Goal: Task Accomplishment & Management: Manage account settings

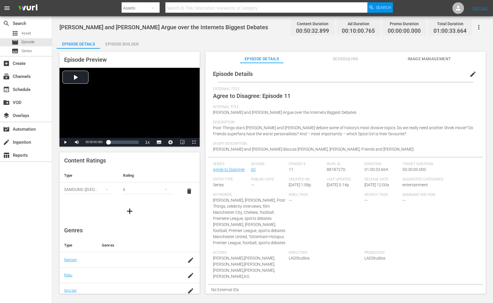
click at [423, 287] on div "No External IDs" at bounding box center [345, 290] width 274 height 10
click at [118, 48] on div "Episode Builder" at bounding box center [121, 44] width 43 height 14
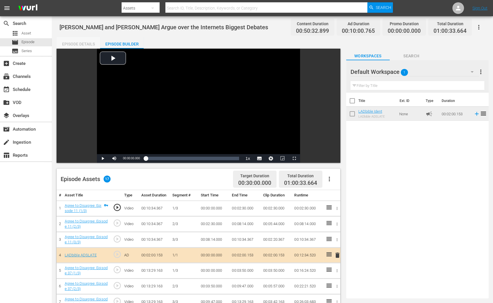
click at [78, 45] on div "Episode Details" at bounding box center [78, 44] width 43 height 14
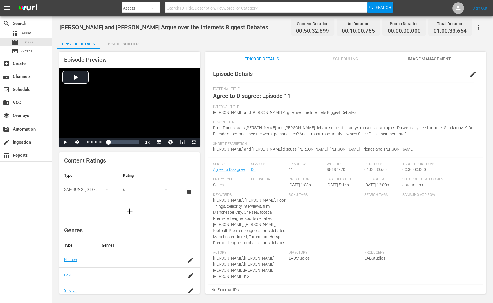
click at [469, 72] on span "edit" at bounding box center [472, 74] width 7 height 7
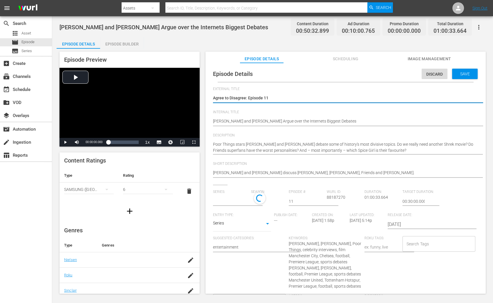
type input "Agree to Disagree"
drag, startPoint x: 273, startPoint y: 97, endPoint x: 184, endPoint y: 97, distance: 89.3
click at [184, 97] on div "Episode Preview Video Player is loading. Play Video Play Mute Current Time 00:0…" at bounding box center [273, 174] width 432 height 250
paste textarea "Compilation"
type textarea "Agree to Disagree: Compilation 1"
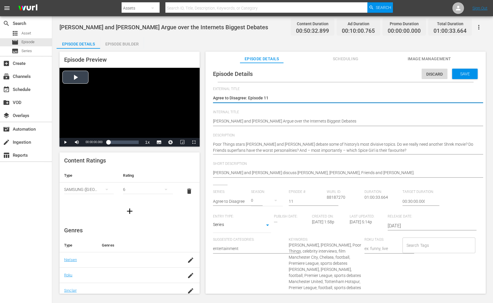
type textarea "Agree to Disagree: Compilation 1"
type textarea "Agree to Disagree: Compilation 10"
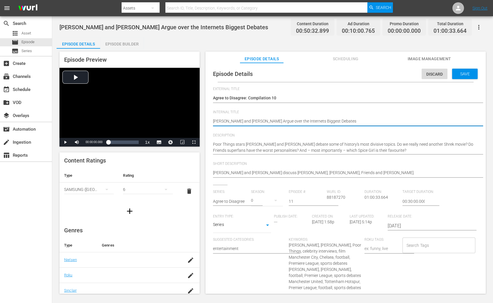
drag, startPoint x: 346, startPoint y: 121, endPoint x: 209, endPoint y: 120, distance: 137.2
paste textarea "Agree to Disagree C01 60: Eps 1, 13, 28"
type textarea "Agree to Disagree C01 60: Eps 1, 13, 28"
click at [247, 203] on div "Series: Agree to Disagree" at bounding box center [232, 202] width 38 height 25
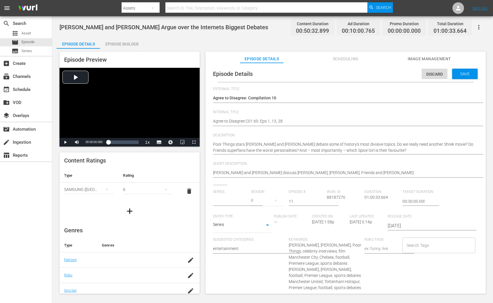
click at [239, 202] on input "text" at bounding box center [230, 202] width 35 height 14
click at [247, 229] on div "Agree To Disagree Compilations" at bounding box center [245, 232] width 57 height 14
type input "Agree To Disagree Compilations"
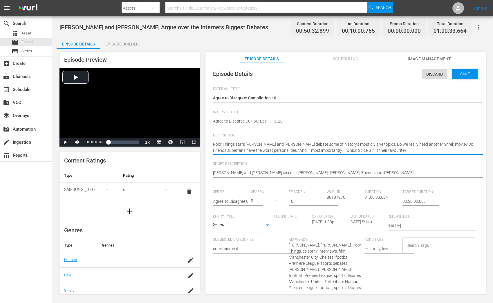
type input "10"
click at [320, 203] on input "10" at bounding box center [306, 202] width 35 height 14
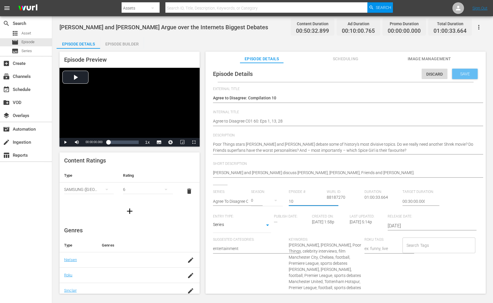
click at [469, 76] on div "Save" at bounding box center [465, 74] width 26 height 10
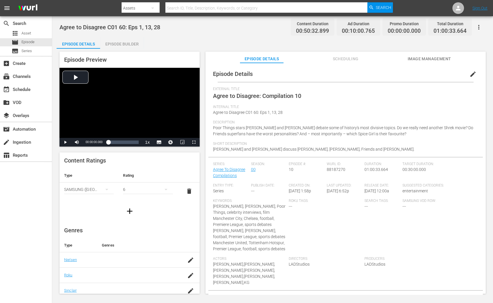
click at [124, 46] on div "Episode Builder" at bounding box center [121, 44] width 43 height 14
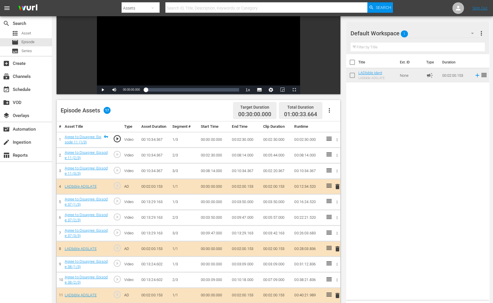
scroll to position [70, 0]
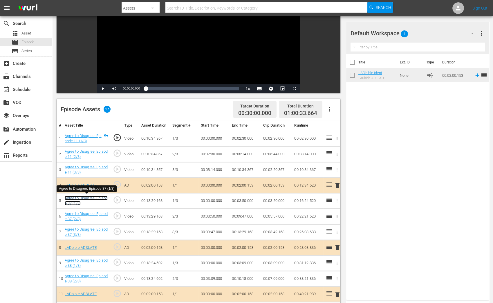
click at [78, 202] on link "Agree to Disagree: Episode 37 (1/3)" at bounding box center [86, 201] width 43 height 10
click at [84, 259] on link "Agree to Disagree: Episode 38 (1/3)" at bounding box center [86, 263] width 43 height 10
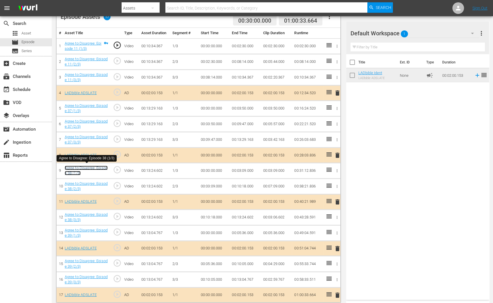
scroll to position [163, 0]
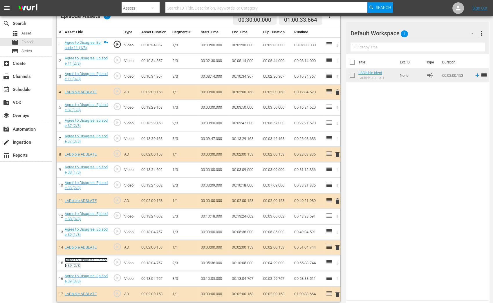
click at [77, 260] on link "Agree to Disagree: Episode 39 (2/3)" at bounding box center [86, 263] width 43 height 10
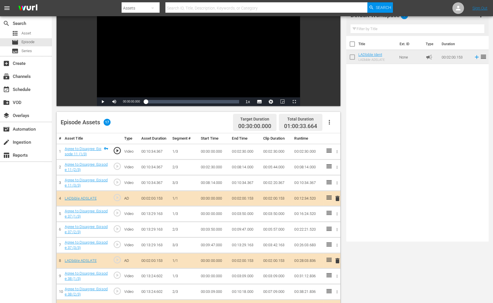
scroll to position [0, 0]
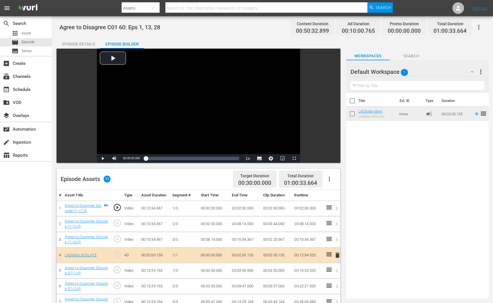
click at [82, 44] on div "Episode Details" at bounding box center [78, 44] width 43 height 14
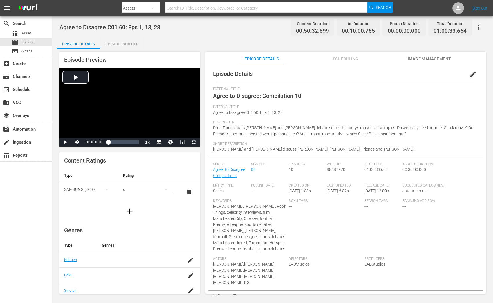
click at [472, 71] on span "edit" at bounding box center [472, 74] width 7 height 7
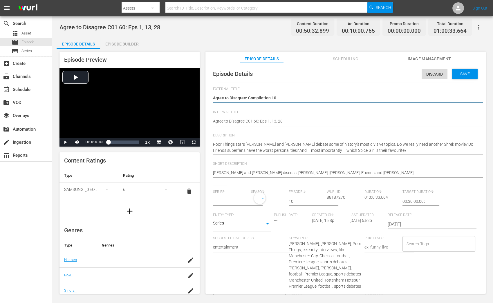
type input "Agree To Disagree Compilations"
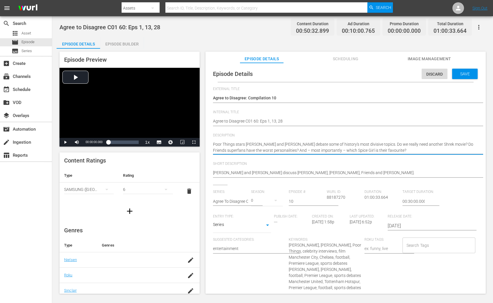
type textarea "Poor Things stars Emma Stone and Mark Ruffalo |debate some of history's most di…"
type textarea "Poor Things stars Emma Stone and Mark Ruffalo | debate some of history's most d…"
paste textarea "Micah Richards and former Liverpool and Spurs player Jamie Redknapp"
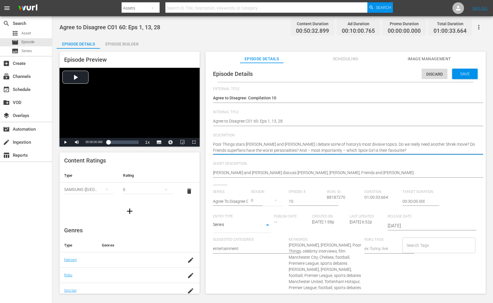
type textarea "Poor Things stars Emma Stone and Mark Ruffalo | Micah Richards and former Liver…"
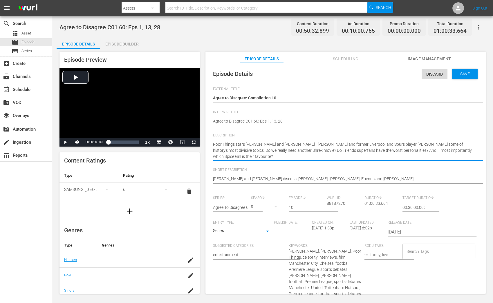
type textarea "Poor Things stars Emma Stone and Mark Ruffalo | Micah Richards and former Liver…"
drag, startPoint x: 212, startPoint y: 144, endPoint x: 239, endPoint y: 145, distance: 26.7
click at [239, 145] on div "Episode Details Discard Save External Title Agree to Disagree: Compilation 10 A…" at bounding box center [345, 255] width 274 height 379
drag, startPoint x: 245, startPoint y: 144, endPoint x: 166, endPoint y: 143, distance: 78.6
type textarea "Emma Stone and Mark Ruffalo | Micah Richards and former Liverpool and Spurs pla…"
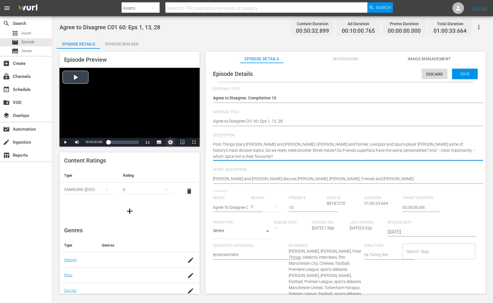
type textarea "Emma Stone and Mark Ruffalo | Micah Richards and former Liverpool and Spurs pla…"
drag, startPoint x: 306, startPoint y: 144, endPoint x: 368, endPoint y: 143, distance: 61.5
click at [368, 143] on textarea "Poor Things stars Emma Stone and Mark Ruffalo debate some of history's most div…" at bounding box center [344, 151] width 262 height 18
type textarea "Emma Stone and Mark Ruffalo | Micah Richards and Jamie Redknappdebate some of h…"
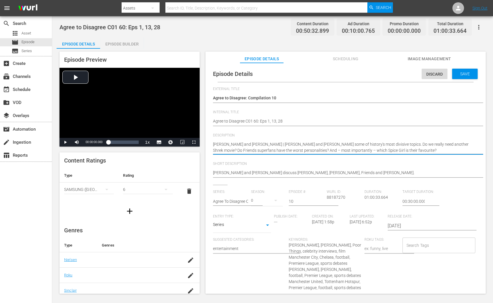
drag, startPoint x: 337, startPoint y: 144, endPoint x: 443, endPoint y: 152, distance: 106.8
click at [443, 153] on textarea "Poor Things stars Emma Stone and Mark Ruffalo debate some of history's most div…" at bounding box center [344, 148] width 262 height 12
type textarea "Emma Stone and Mark Ruffalo | Micah Richards and Jamie Redknapp"
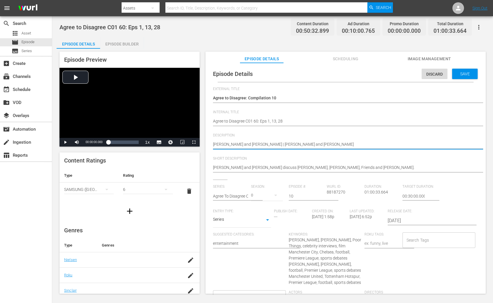
type textarea "Emma Stone and Mark Ruffalo | Micah Richards and Jamie Redknapp"
type textarea "Emma Stone and Mark Ruffalo | Micah Richards and Jamie Redknapp |"
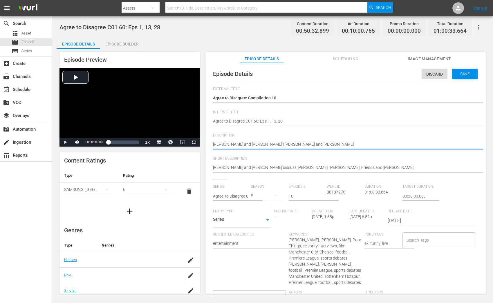
type textarea "Emma Stone and Mark Ruffalo | Micah Richards and Jamie Redknapp |"
paste textarea "Savage Dan tells Manchester City fan Buvey"
type textarea "Emma Stone and Mark Ruffalo | Micah Richards and Jamie Redknapp | Savage Dan te…"
drag, startPoint x: 362, startPoint y: 145, endPoint x: 404, endPoint y: 147, distance: 42.7
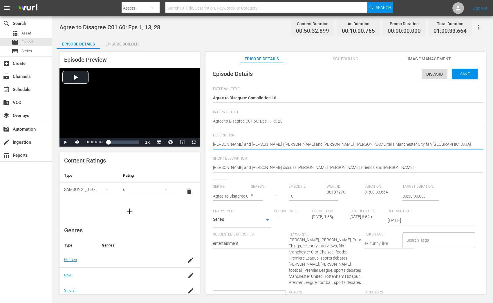
click at [404, 147] on textarea "Poor Things stars Emma Stone and Mark Ruffalo debate some of history's most div…" at bounding box center [344, 145] width 262 height 7
type textarea "Emma Stone and Mark Ruffalo | Micah Richards and Jamie Redknapp | Savage Dan a …"
type textarea "Emma Stone and Mark Ruffalo | Micah Richards and Jamie Redknapp | Savage Dan an…"
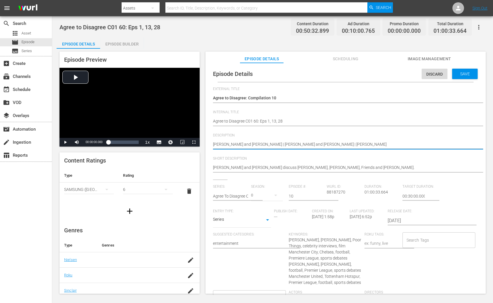
type textarea "Emma Stone and Mark Ruffalo | Micah Richards and Jamie Redknapp | Savage Dan an…"
click at [416, 147] on textarea "Poor Things stars Emma Stone and Mark Ruffalo debate some of history's most div…" at bounding box center [344, 145] width 262 height 7
type textarea "Emma Stone and Mark Ruffalo | Micah Richards and Jamie Redknapp | Savage Dan an…"
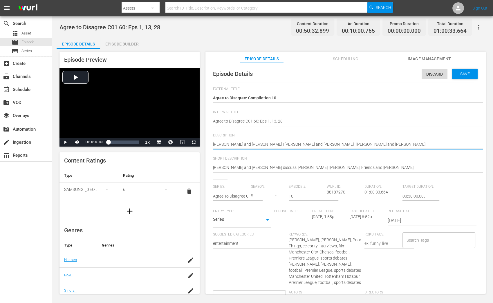
type textarea "Emma Stone and Mark Ruffalo | Micah Richards and Jamie Redknapp | Savage Dan an…"
paste textarea "KG tells Spurs Abbi Summers"
type textarea "Emma Stone and Mark Ruffalo | Micah Richards and Jamie Redknapp | Savage Dan an…"
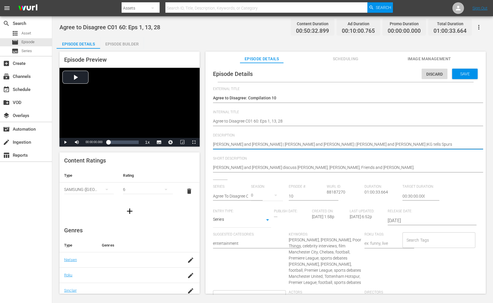
click at [382, 142] on textarea "Poor Things stars Emma Stone and Mark Ruffalo debate some of history's most div…" at bounding box center [344, 145] width 262 height 7
type textarea "Emma Stone and Mark Ruffalo | Micah Richards and Jamie Redknapp | Savage Dan an…"
click at [394, 144] on textarea "Poor Things stars Emma Stone and Mark Ruffalo debate some of history's most div…" at bounding box center [344, 145] width 262 height 7
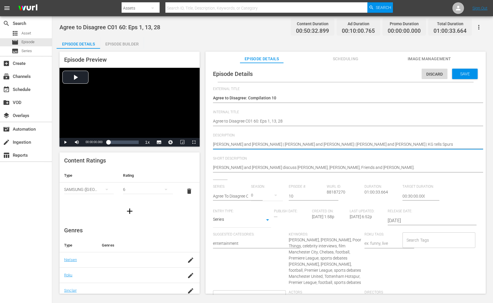
type textarea "Emma Stone and Mark Ruffalo | Micah Richards and Jamie Redknapp | Savage Dan an…"
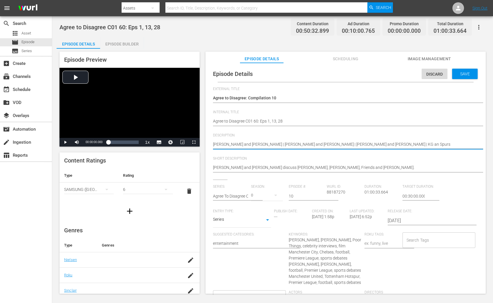
type textarea "Emma Stone and Mark Ruffalo | Micah Richards and Jamie Redknapp | Savage Dan an…"
click at [400, 143] on textarea "Poor Things stars Emma Stone and Mark Ruffalo debate some of history's most div…" at bounding box center [344, 145] width 262 height 7
type textarea "Emma Stone and Mark Ruffalo | Micah Richards and Jamie Redknapp | Savage Dan an…"
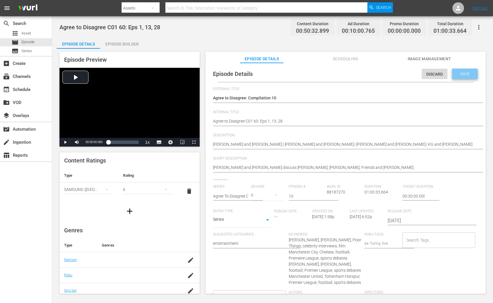
click at [466, 69] on div "Save" at bounding box center [465, 74] width 26 height 10
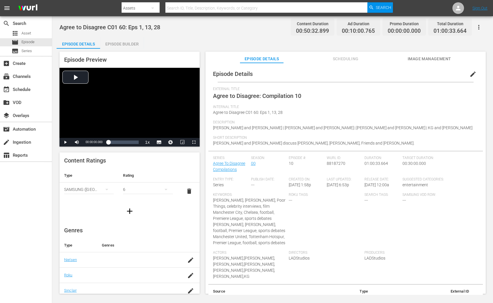
click at [473, 76] on span "edit" at bounding box center [472, 74] width 7 height 7
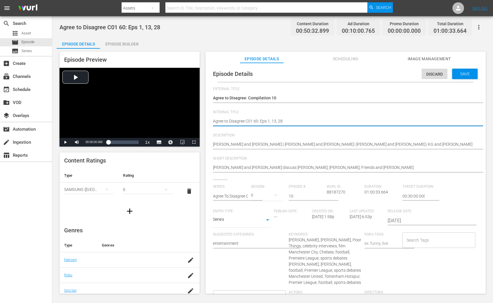
drag, startPoint x: 284, startPoint y: 122, endPoint x: 269, endPoint y: 121, distance: 15.1
type textarea "Agree to Disagree C01 60: Eps 11"
type textarea "Agree to Disagree C01 60: Eps 11,"
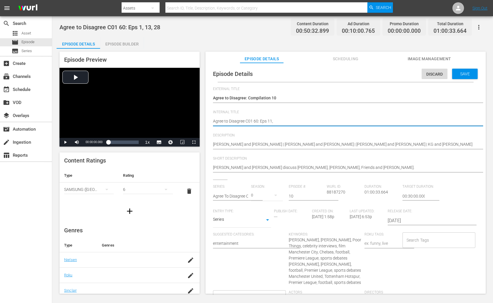
type textarea "Agree to Disagree C01 60: Eps 11,"
type textarea "Agree to Disagree C01 60: Eps 11, 3"
type textarea "Agree to Disagree C01 60: Eps 11, 37"
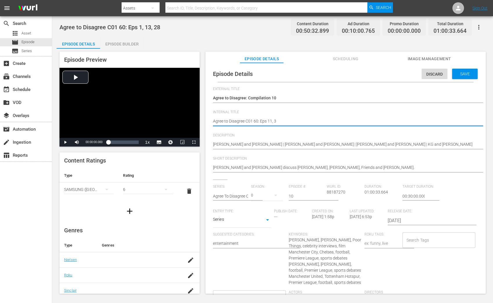
type textarea "Agree to Disagree C01 60: Eps 11, 37"
type textarea "Agree to Disagree C01 60: Eps 11, 37,"
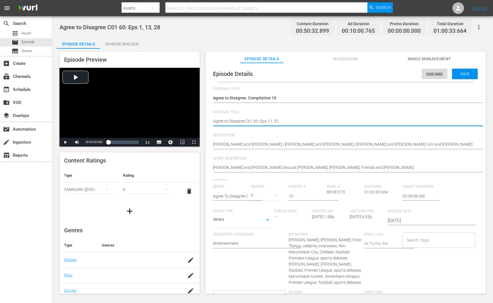
type textarea "Agree to Disagree C01 60: Eps 11, 37, 3"
type textarea "Agree to Disagree C01 60: Eps 11, 37, 38"
type textarea "Agree to Disagree C01 60: Eps 11, 37, 38,"
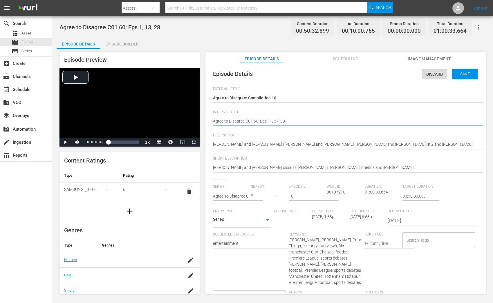
type textarea "Agree to Disagree C01 60: Eps 11, 37, 38,"
type textarea "Agree to Disagree C01 60: Eps 11, 37, 38, 3"
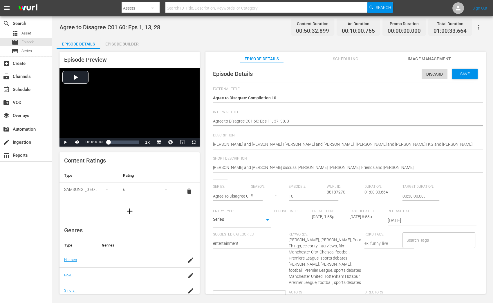
type textarea "Agree to Disagree C01 60: Eps 11, 37, 38, 39"
click at [252, 121] on textarea "Agree to Disagree C01 60: Eps 1, 13, 28" at bounding box center [344, 121] width 262 height 7
type textarea "Agree to Disagree C0 60: Eps 11, 37, 38, 39"
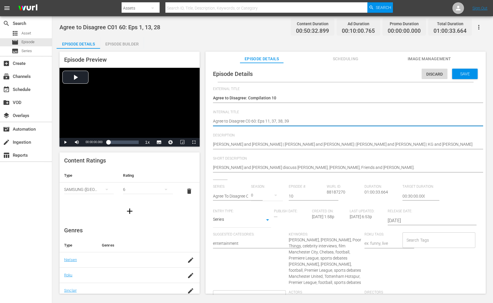
type textarea "Agree to Disagree C 60: Eps 11, 37, 38, 39"
type textarea "Agree to Disagree C1 60: Eps 11, 37, 38, 39"
type textarea "Agree to Disagree C10 60: Eps 11, 37, 38, 39"
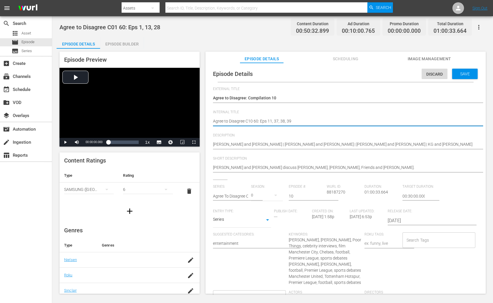
type textarea "Agree to Disagree C10 60: Eps 11, 37, 38, 39"
click at [464, 77] on div "Save" at bounding box center [465, 74] width 26 height 10
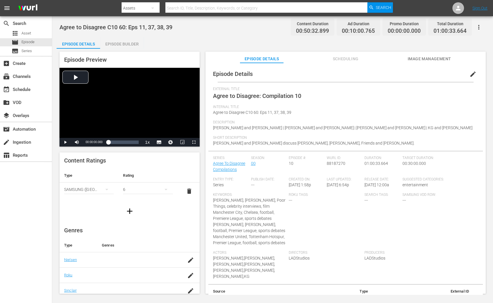
click at [301, 236] on div "Roku Tags: ---" at bounding box center [327, 222] width 76 height 58
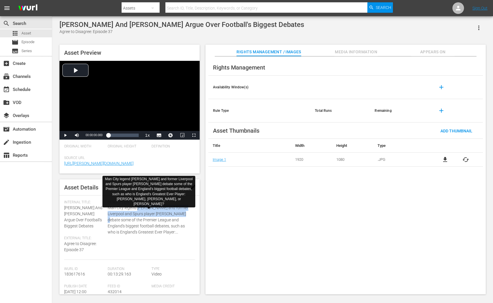
drag, startPoint x: 137, startPoint y: 208, endPoint x: 185, endPoint y: 215, distance: 48.4
click at [185, 215] on span "Man City legend Micah Richards and former Liverpool and Spurs player Jamie Redk…" at bounding box center [150, 220] width 84 height 30
copy span "Micah Richards and former Liverpool and Spurs player Jamie Redknapp"
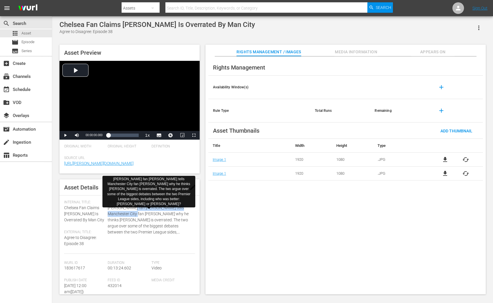
drag, startPoint x: 129, startPoint y: 206, endPoint x: 124, endPoint y: 213, distance: 8.7
click at [124, 213] on span "Chelsea fan Savage Dan tells Manchester City fan Buvey why he thinks Erling Haa…" at bounding box center [150, 220] width 84 height 30
copy span "Savage Dan tells Manchester City fan Buvey"
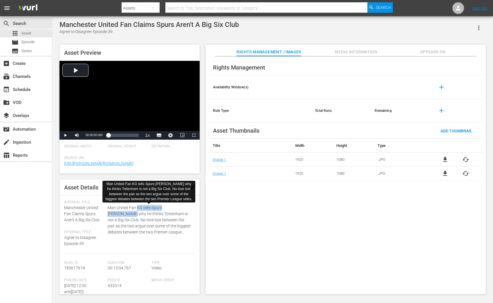
drag, startPoint x: 137, startPoint y: 208, endPoint x: 188, endPoint y: 210, distance: 51.1
click at [188, 210] on span "Man United Fan KG tells Spurs [PERSON_NAME] why he thinks Tottenham is not a Bi…" at bounding box center [150, 220] width 84 height 30
copy span "KG tells Spurs Abbi Summers"
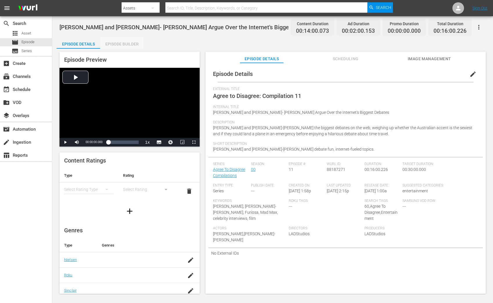
click at [128, 43] on div "Episode Builder" at bounding box center [121, 44] width 43 height 14
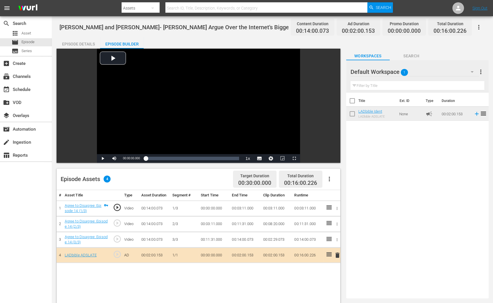
click at [338, 253] on span "delete" at bounding box center [337, 255] width 7 height 7
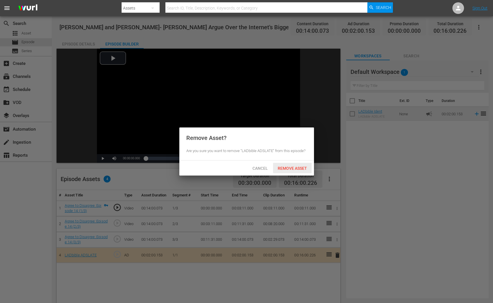
click at [299, 165] on div "Remove Asset" at bounding box center [292, 168] width 39 height 11
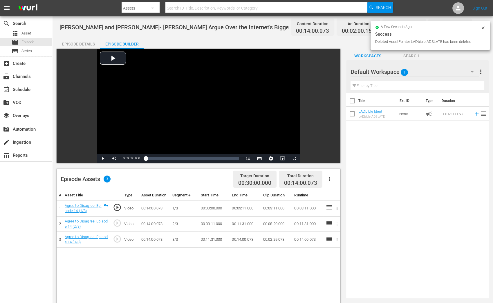
click at [470, 70] on icon "button" at bounding box center [471, 71] width 7 height 7
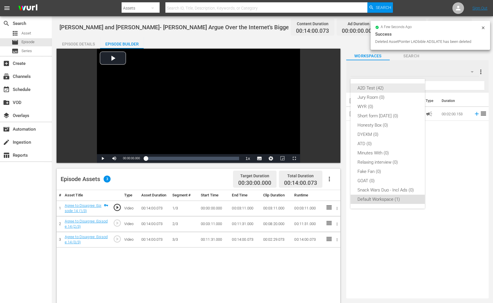
click at [409, 90] on div "A2D Test (42)" at bounding box center [387, 88] width 60 height 9
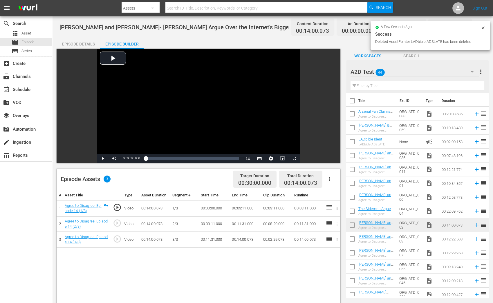
click at [418, 86] on input "text" at bounding box center [417, 85] width 134 height 9
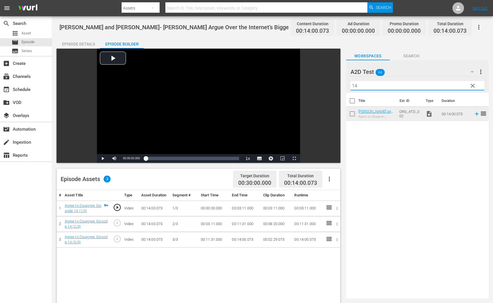
type input "1"
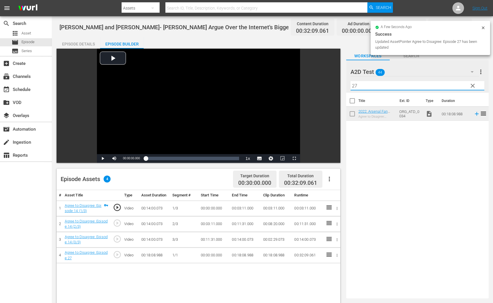
click at [387, 88] on input "27" at bounding box center [417, 85] width 134 height 9
type input "2"
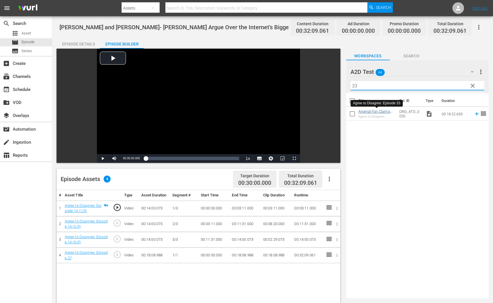
type input "33"
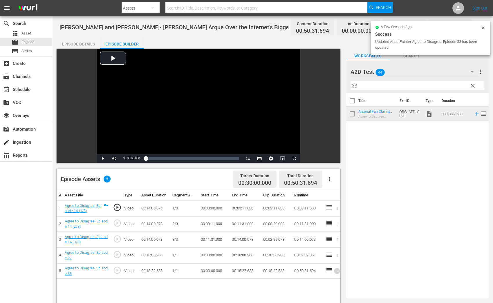
click at [336, 272] on icon "button" at bounding box center [337, 271] width 4 height 4
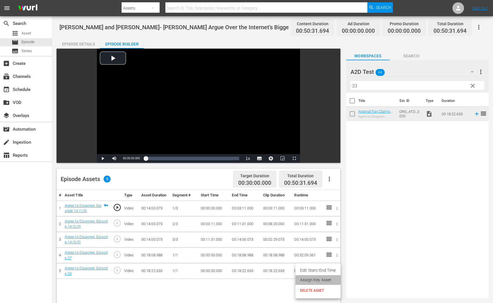
click at [328, 280] on li "Assign Key Asset" at bounding box center [317, 280] width 45 height 10
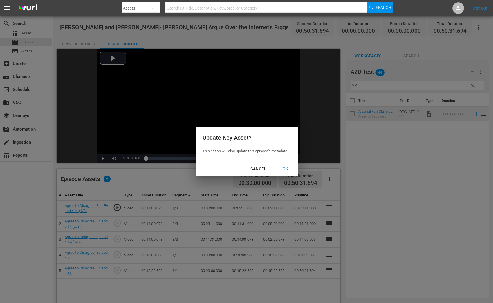
click at [283, 169] on div "OK" at bounding box center [285, 169] width 15 height 7
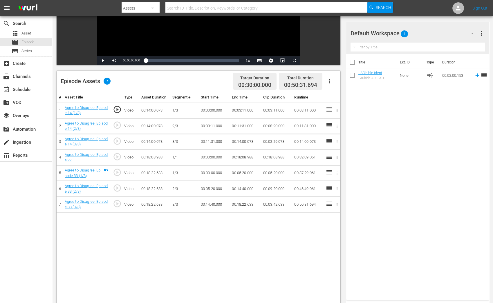
scroll to position [151, 0]
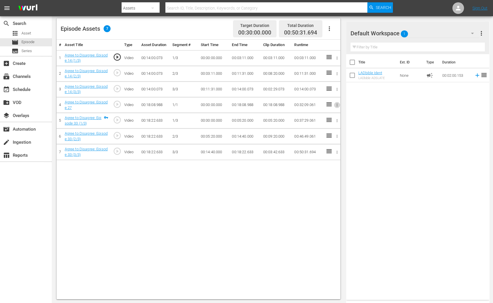
click at [337, 106] on icon "button" at bounding box center [337, 105] width 4 height 4
click at [327, 115] on li "Assign Key Asset" at bounding box center [317, 114] width 45 height 10
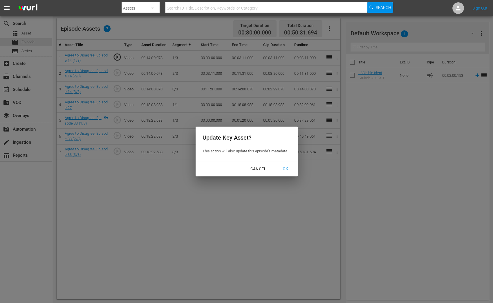
click at [292, 172] on div "OK" at bounding box center [285, 169] width 15 height 7
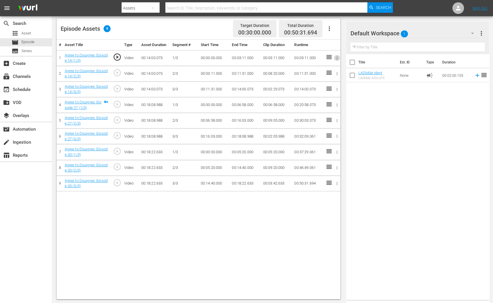
click at [335, 57] on icon "button" at bounding box center [337, 58] width 4 height 4
click at [322, 67] on li "Assign Key Asset" at bounding box center [317, 67] width 45 height 10
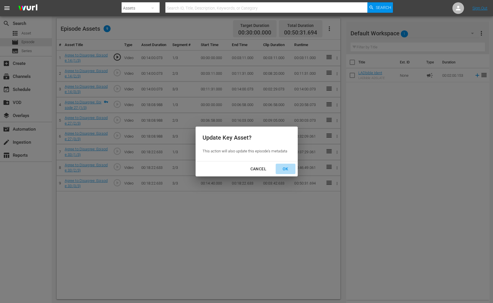
click at [287, 172] on div "OK" at bounding box center [285, 169] width 15 height 7
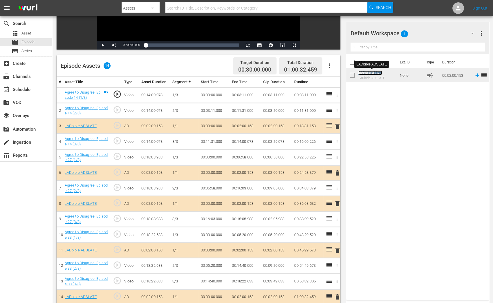
scroll to position [0, 0]
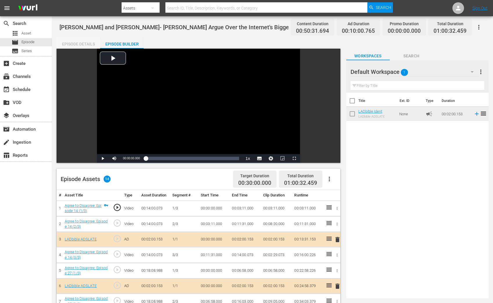
click at [79, 41] on div "Episode Details" at bounding box center [78, 44] width 43 height 14
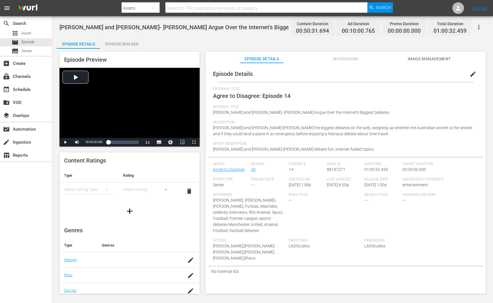
click at [473, 74] on span "edit" at bounding box center [472, 74] width 7 height 7
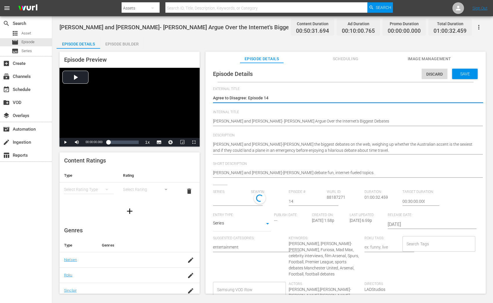
type input "Agree to Disagree"
drag, startPoint x: 273, startPoint y: 97, endPoint x: 169, endPoint y: 97, distance: 103.8
click at [169, 97] on div "Episode Preview Video Player is loading. Play Video Play Mute Current Time 00:0…" at bounding box center [273, 174] width 432 height 250
paste textarea "Compilation 1"
type textarea "Agree to Disagree: Compilation 1"
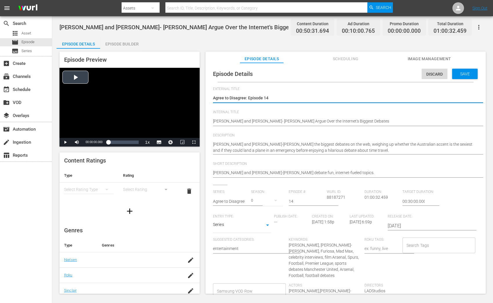
type textarea "Agree to Disagree: Compilation 1"
type textarea "Agree to Disagree: Compilation 11"
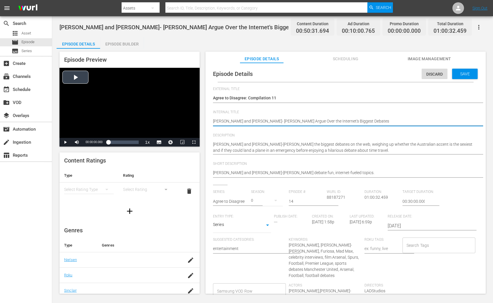
drag, startPoint x: 363, startPoint y: 119, endPoint x: 199, endPoint y: 121, distance: 164.7
paste textarea "Agree to Disagree C01 60: Eps 1, 13, 28"
type textarea "Agree to Disagree C01 60: Eps 1, 13, 28"
click at [253, 121] on textarea "Chris Hemsworth and Anya Taylor- Joy Argue Over the Internet's Biggest Debates" at bounding box center [344, 121] width 262 height 7
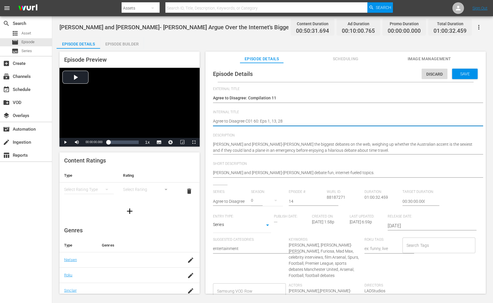
type textarea "Agree to Disagree C0 60: Eps 1, 13, 28"
type textarea "Agree to Disagree C 60: Eps 1, 13, 28"
type textarea "Agree to Disagree C1 60: Eps 1, 13, 28"
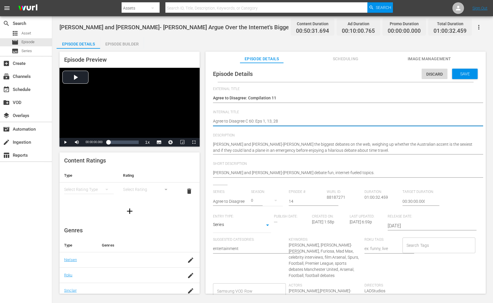
type textarea "Agree to Disagree C1 60: Eps 1, 13, 28"
type textarea "Agree to Disagree C11 60: Eps 1, 13, 28"
drag, startPoint x: 285, startPoint y: 120, endPoint x: 268, endPoint y: 120, distance: 16.5
click at [268, 120] on textarea "[PERSON_NAME] and [PERSON_NAME]- [PERSON_NAME] Argue Over the Internet's Bigges…" at bounding box center [344, 121] width 262 height 7
type textarea "Agree to Disagree C11 60: Eps 1, 13, 28"
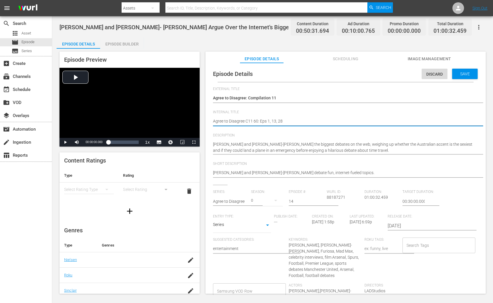
type textarea "Agree to Disagree C11 60: Eps 1"
type textarea "Agree to Disagree C11 60: Eps 14"
type textarea "Agree to Disagree C11 60: Eps 14,"
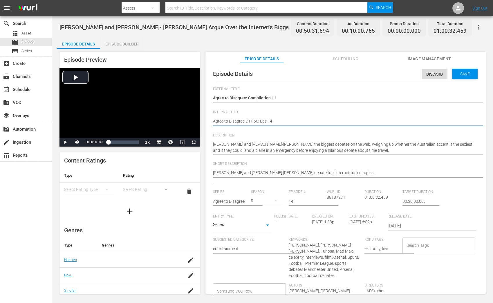
type textarea "Agree to Disagree C11 60: Eps 14,"
type textarea "Agree to Disagree C11 60: Eps 14, 2"
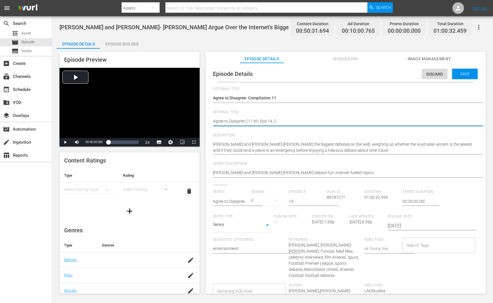
type textarea "Agree to Disagree C11 60: Eps 14, 27"
type textarea "Agree to Disagree C11 60: Eps 14, 27,"
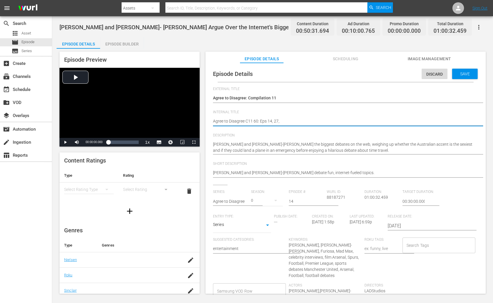
type textarea "Agree to Disagree C11 60: Eps 14, 27,"
type textarea "Agree to Disagree C11 60: Eps 14, 27, 3"
type textarea "Agree to Disagree C11 60: Eps 14, 27, 33"
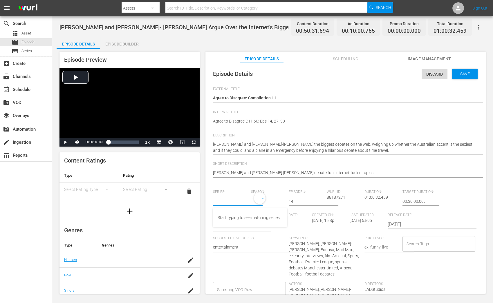
click at [242, 204] on input "text" at bounding box center [230, 202] width 35 height 14
click at [234, 232] on div "Agree To Disagree Compilations" at bounding box center [245, 232] width 57 height 14
type input "Agree To Disagree Compilations"
click at [315, 200] on input "14" at bounding box center [306, 202] width 35 height 14
click at [320, 201] on input "15" at bounding box center [306, 202] width 35 height 14
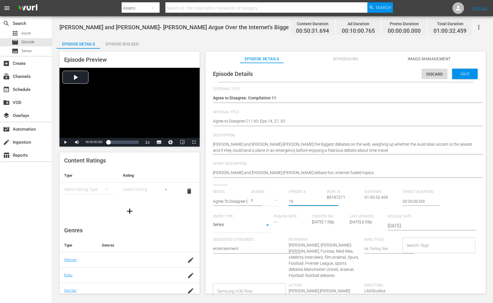
click at [320, 201] on input "16" at bounding box center [306, 202] width 35 height 14
click at [320, 203] on input "15" at bounding box center [306, 202] width 35 height 14
click at [320, 203] on input "14" at bounding box center [306, 202] width 35 height 14
click at [320, 203] on input "13" at bounding box center [306, 202] width 35 height 14
click at [320, 203] on input "12" at bounding box center [306, 202] width 35 height 14
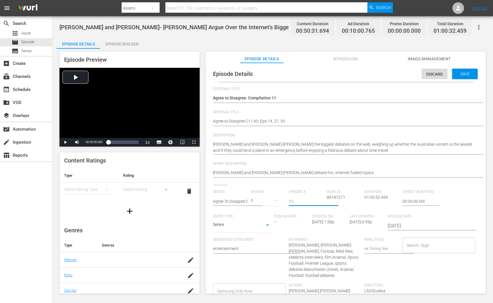
type input "11"
click at [320, 203] on input "11" at bounding box center [306, 202] width 35 height 14
click at [456, 71] on div "Save" at bounding box center [465, 74] width 26 height 10
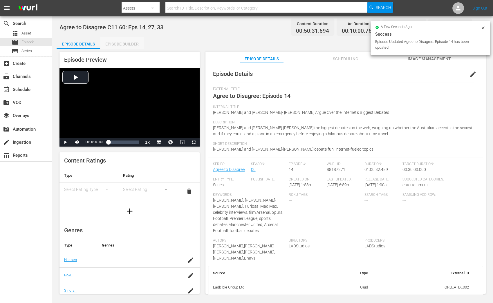
click at [114, 46] on div "Episode Builder" at bounding box center [121, 44] width 43 height 14
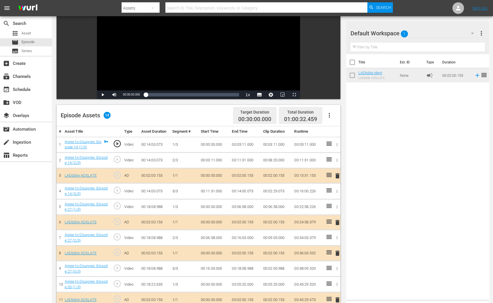
scroll to position [71, 0]
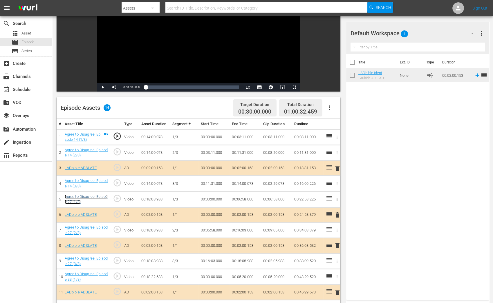
click at [72, 201] on link "Agree to Disagree: Episode 27 (1/3)" at bounding box center [86, 200] width 43 height 10
click at [79, 276] on link "Agree to Disagree: Episode 33 (1/3)" at bounding box center [86, 277] width 43 height 10
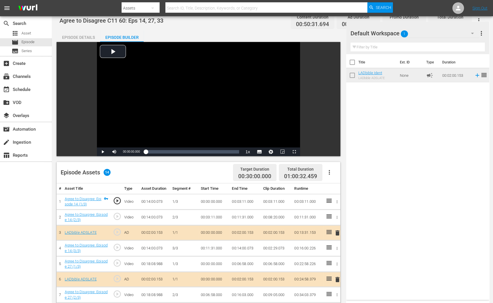
scroll to position [0, 0]
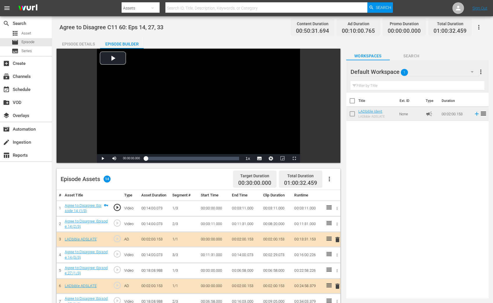
click at [88, 43] on div "Episode Details" at bounding box center [78, 44] width 43 height 14
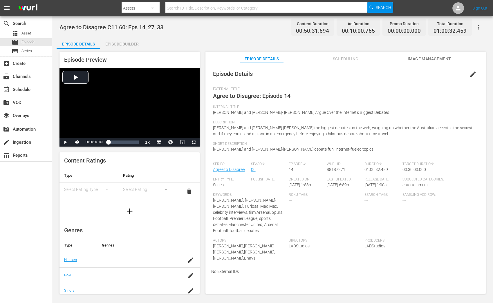
click at [466, 72] on button "edit" at bounding box center [473, 74] width 14 height 14
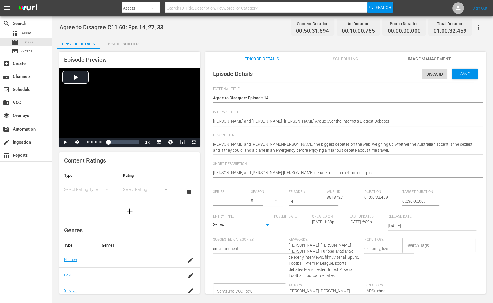
type input "Agree To Disagree Compilations"
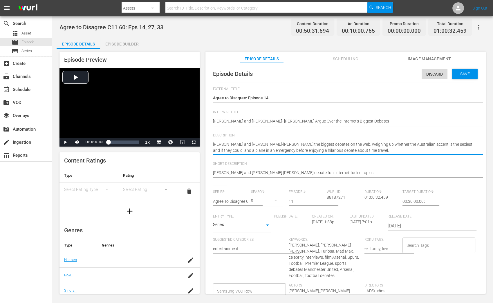
drag, startPoint x: 282, startPoint y: 146, endPoint x: 410, endPoint y: 157, distance: 128.0
type textarea "Chris Hemsworth and Anya Taylor-Joy ?"
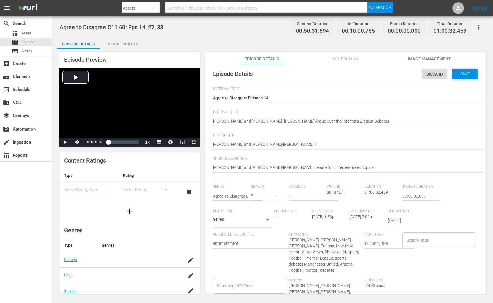
type textarea "[PERSON_NAME] and [PERSON_NAME]-[PERSON_NAME]"
type textarea "[PERSON_NAME] and [PERSON_NAME]-[PERSON_NAME] |"
type textarea "Chris Hemsworth and Anya Taylor-Joy |"
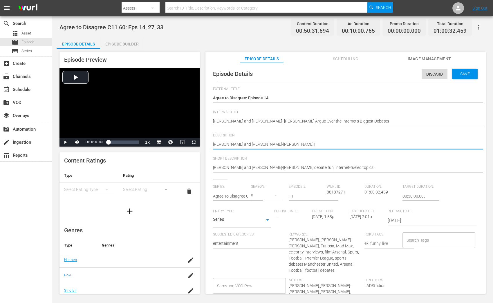
type textarea "Chris Hemsworth and Anya Taylor-Joy |"
paste textarea "Flav goes up against Arsenal fan Ty"
type textarea "Chris Hemsworth and Anya Taylor-Joy | Flav goes up against Arsenal fan Ty"
drag, startPoint x: 293, startPoint y: 143, endPoint x: 341, endPoint y: 144, distance: 47.6
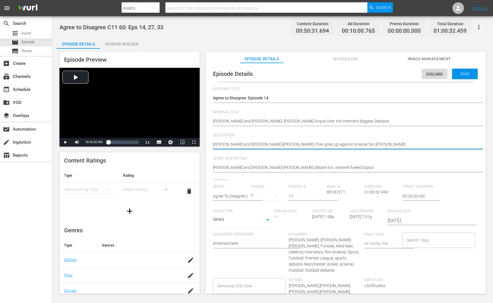
click at [341, 144] on textarea "Chris Hemsworth and Anya Taylor-Joy settle the biggest debates on the web, weig…" at bounding box center [344, 145] width 262 height 7
type textarea "Chris Hemsworth and Anya Taylor-Joy | Flav ga Ty"
type textarea "Chris Hemsworth and Anya Taylor-Joy | Flav gan Ty"
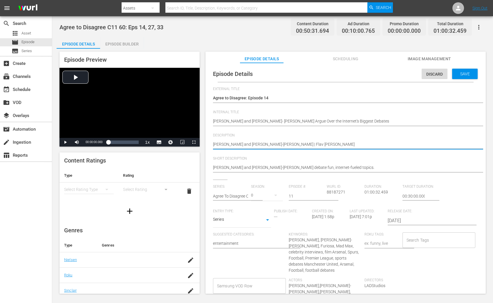
type textarea "Chris Hemsworth and Anya Taylor-Joy | Flav gand Ty"
click at [351, 146] on textarea "Chris Hemsworth and Anya Taylor-Joy settle the biggest debates on the web, weig…" at bounding box center [344, 145] width 262 height 7
click at [296, 144] on textarea "Chris Hemsworth and Anya Taylor-Joy settle the biggest debates on the web, weig…" at bounding box center [344, 145] width 262 height 7
click at [294, 144] on textarea "Chris Hemsworth and Anya Taylor-Joy settle the biggest debates on the web, weig…" at bounding box center [344, 145] width 262 height 7
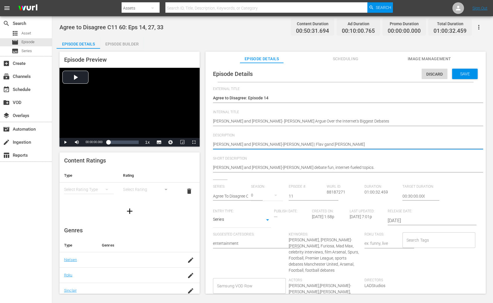
type textarea "Chris Hemsworth and Anya Taylor-Joy | Flav and Ty"
click at [307, 143] on textarea "Chris Hemsworth and Anya Taylor-Joy settle the biggest debates on the web, weig…" at bounding box center [344, 145] width 262 height 7
type textarea "Chris Hemsworth and Anya Taylor-Joy | Flav and Ty"
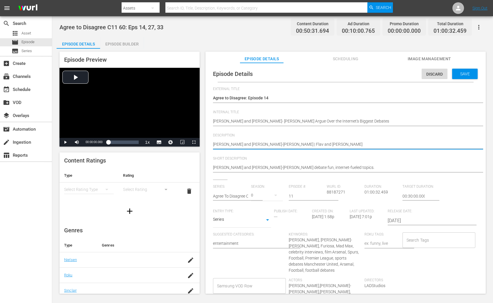
type textarea "Chris Hemsworth and Anya Taylor-Joy | Flav and Ty |"
paste textarea "Bhavs tells Manchester United fan Saeed"
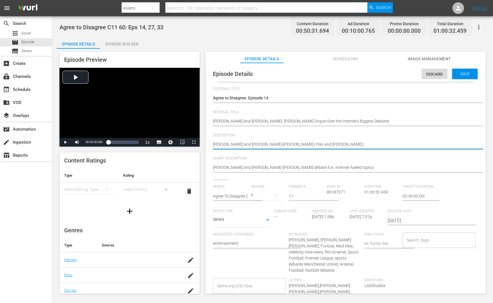
type textarea "Chris Hemsworth and Anya Taylor-Joy | Flav and Ty | Bhavs tells Manchester Unit…"
drag, startPoint x: 318, startPoint y: 144, endPoint x: 366, endPoint y: 145, distance: 48.4
click at [366, 145] on textarea "Chris Hemsworth and Anya Taylor-Joy settle the biggest debates on the web, weig…" at bounding box center [344, 145] width 262 height 7
type textarea "Chris Hemsworth and Anya Taylor-Joy | Flav and Ty | Bhavs Saeed"
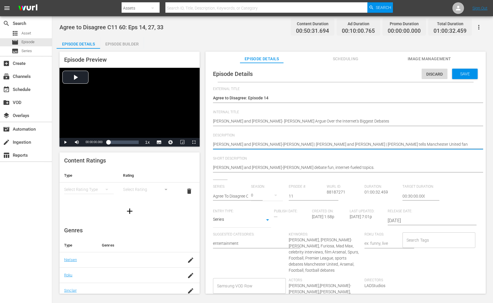
type textarea "Chris Hemsworth and Anya Taylor-Joy | Flav and Ty | Bhavs Saeed"
type textarea "Chris Hemsworth and Anya Taylor-Joy | Flav and Ty | Bhavs a Saeed"
type textarea "Chris Hemsworth and Anya Taylor-Joy | Flav and Ty | Bhavs an Saeed"
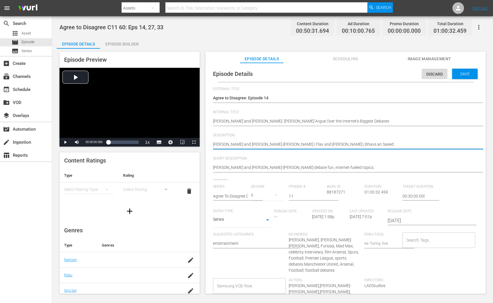
type textarea "Chris Hemsworth and Anya Taylor-Joy | Flav and Ty | Bhavs and Saeed"
click at [375, 145] on textarea "Chris Hemsworth and Anya Taylor-Joy settle the biggest debates on the web, weig…" at bounding box center [344, 145] width 262 height 7
type textarea "Chris Hemsworth and Anya Taylor-Joy | Flav and Ty | Bhavs and Saeed"
click at [460, 68] on div "Discard Save" at bounding box center [450, 72] width 58 height 13
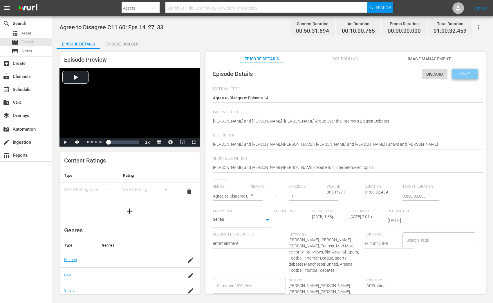
click at [463, 72] on span "Save" at bounding box center [464, 74] width 19 height 5
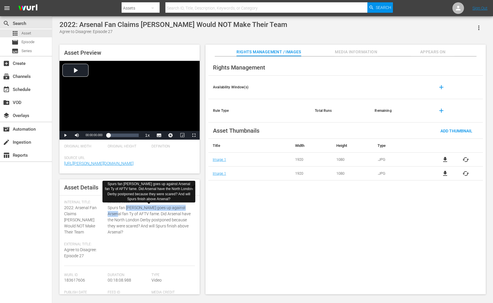
drag, startPoint x: 125, startPoint y: 208, endPoint x: 190, endPoint y: 206, distance: 64.4
click at [190, 206] on span "Spurs fan [PERSON_NAME] goes up against Arsenal fan Ty of AFTV fame. Did Arsena…" at bounding box center [150, 220] width 84 height 30
copy span "[PERSON_NAME] goes up against Arsenal fan [PERSON_NAME]"
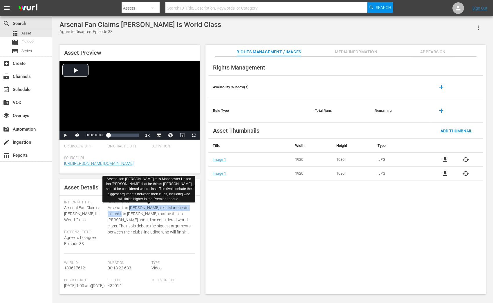
drag, startPoint x: 128, startPoint y: 208, endPoint x: 117, endPoint y: 215, distance: 12.9
click at [117, 215] on span "Arsenal fan [PERSON_NAME] tells Manchester United fan [PERSON_NAME] that he thi…" at bounding box center [150, 220] width 84 height 30
copy span "Bhavs tells Manchester United fan [PERSON_NAME]"
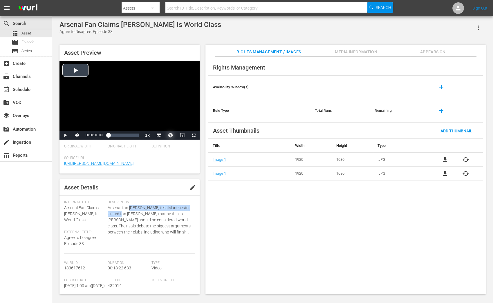
copy span "Bhavs tells Manchester United fan [PERSON_NAME]"
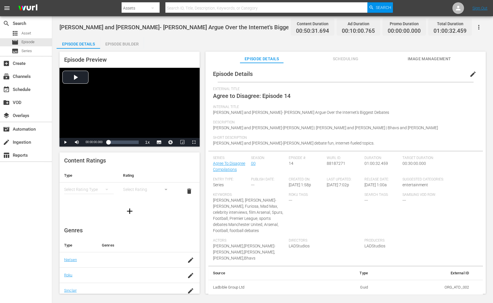
click at [469, 71] on span "edit" at bounding box center [472, 74] width 7 height 7
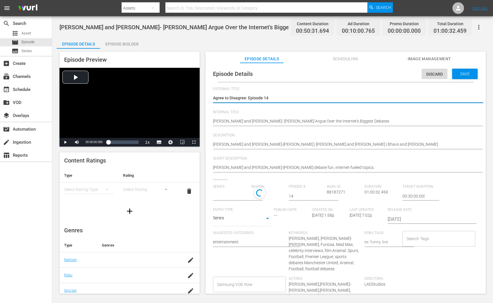
type input "Agree To Disagree Compilations"
drag, startPoint x: 287, startPoint y: 99, endPoint x: 143, endPoint y: 99, distance: 144.4
click at [143, 99] on div "Episode Preview Video Player is loading. Play Video Play Mute Current Time 00:0…" at bounding box center [273, 174] width 432 height 250
paste textarea "Compilation 1"
type textarea "Agree to Disagree: Compilation 1"
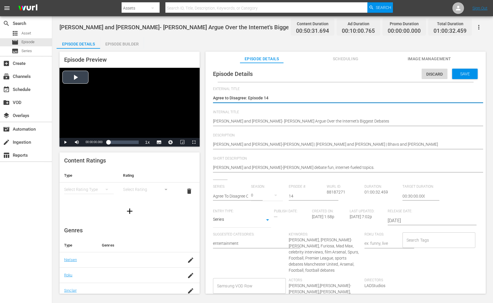
type textarea "Agree to Disagree: Compilation 1"
type textarea "Agree to Disagree: Compilation 11"
click at [244, 140] on div "Chris Hemsworth and Anya Taylor-Joy | Flav and Ty | Bhavs and Saeed Chris Hemsw…" at bounding box center [344, 145] width 262 height 14
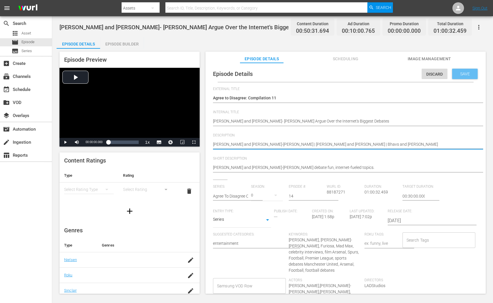
click at [452, 71] on div "Save" at bounding box center [465, 74] width 26 height 10
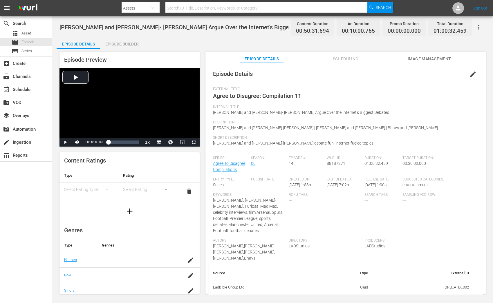
click at [469, 75] on span "edit" at bounding box center [472, 74] width 7 height 7
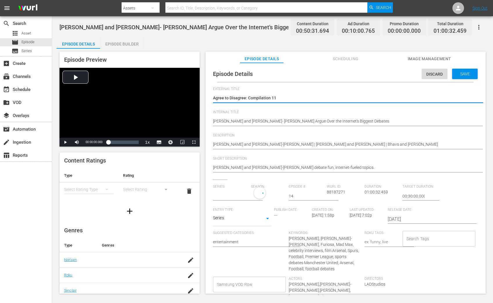
type input "Agree To Disagree Compilations"
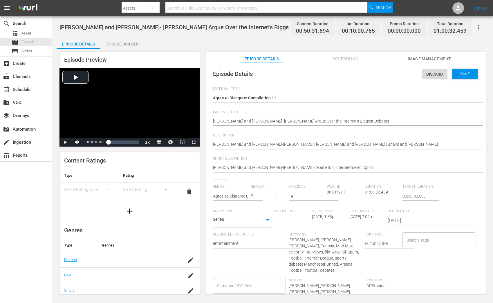
drag, startPoint x: 359, startPoint y: 123, endPoint x: 202, endPoint y: 122, distance: 156.6
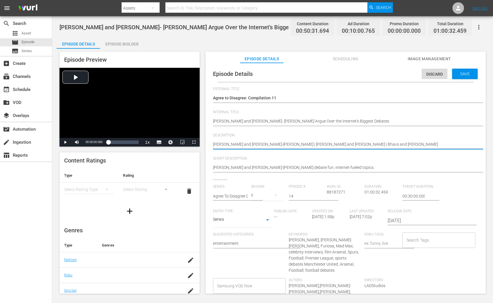
paste textarea "Agree to Disagree C01 60: Eps 1, 13, 28"
type textarea "[PERSON_NAME] and [PERSON_NAME] to Disagree C01 60: Eps 1, 13, 28 | Flav and Ty…"
type textarea "Chris Hemsworth and Anya Taylor-JoyAgree to Disagree C01 60: Eps 1, 13, 28 | Fl…"
type textarea "[PERSON_NAME] and [PERSON_NAME]-[PERSON_NAME] | [PERSON_NAME] and [PERSON_NAME]…"
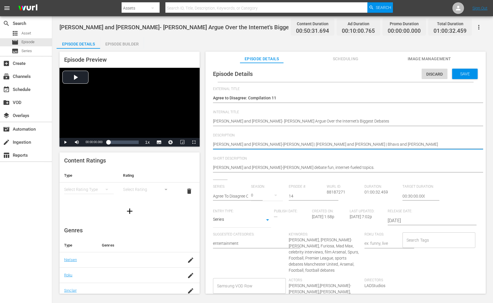
paste textarea "Agree to Disagree C01 60: Eps 1, 13, 28"
type textarea "Agree to Disagree C01 60: Eps 1, 13, 28"
click at [252, 144] on textarea "Chris Hemsworth and Anya Taylor-Joy | Flav and Ty | Bhavs and Saeed" at bounding box center [344, 145] width 262 height 7
type textarea "Agree to Disagree C0 60: Eps 1, 13, 28"
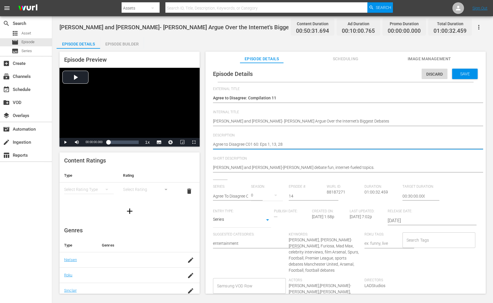
type textarea "Agree to Disagree C0 60: Eps 1, 13, 28"
type textarea "Agree to Disagree C 60: Eps 1, 13, 28"
type textarea "Agree to Disagree C1 60: Eps 1, 13, 28"
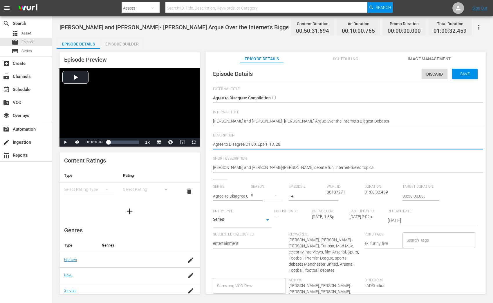
type textarea "Agree to Disagree C11 60: Eps 1, 13, 28"
drag, startPoint x: 284, startPoint y: 144, endPoint x: 269, endPoint y: 142, distance: 14.4
click at [269, 142] on textarea "Chris Hemsworth and Anya Taylor-Joy | Flav and Ty | Bhavs and Saeed" at bounding box center [344, 145] width 262 height 7
type textarea "Agree to Disagree C11 60: Eps 14"
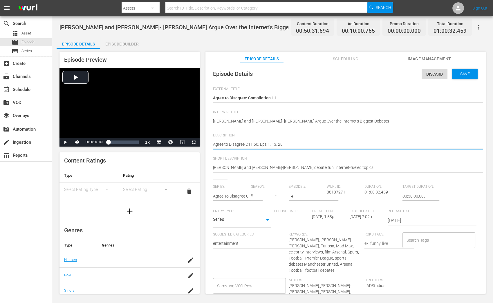
type textarea "Agree to Disagree C11 60: Eps 14"
type textarea "Agree to Disagree C11 60: Eps 14,"
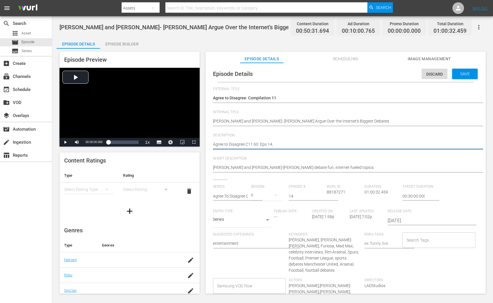
type textarea "Agree to Disagree C11 60: Eps 14, 2"
type textarea "Agree to Disagree C11 60: Eps 14, 27"
type textarea "Agree to Disagree C11 60: Eps 14, 27,"
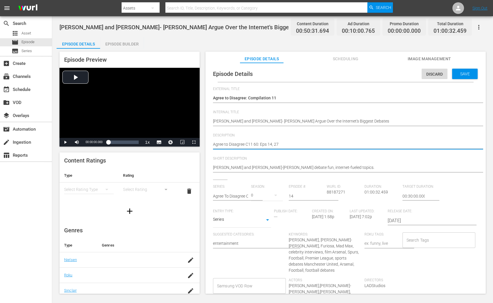
type textarea "Agree to Disagree C11 60: Eps 14, 27,"
type textarea "Agree to Disagree C11 60: Eps 14, 27, 3"
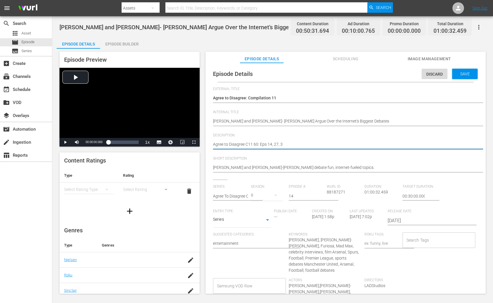
type textarea "Agree to Disagree C11 60: Eps 14, 27, 33"
drag, startPoint x: 290, startPoint y: 142, endPoint x: 179, endPoint y: 141, distance: 111.7
click at [179, 141] on div "Episode Preview Video Player is loading. Play Video Play Mute Current Time 00:0…" at bounding box center [273, 174] width 432 height 250
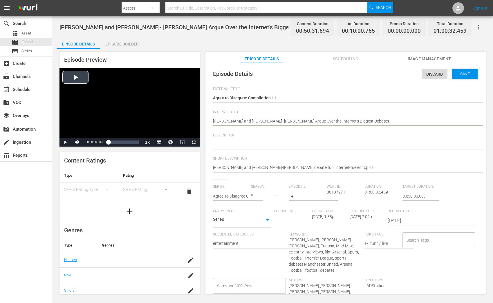
drag, startPoint x: 359, startPoint y: 122, endPoint x: 195, endPoint y: 125, distance: 164.2
click at [195, 125] on div "Episode Preview Video Player is loading. Play Video Play Mute Current Time 00:0…" at bounding box center [273, 174] width 432 height 250
drag, startPoint x: 384, startPoint y: 122, endPoint x: 213, endPoint y: 121, distance: 170.8
click at [213, 121] on textarea "Chris Hemsworth and Anya Taylor- Joy Argue Over the Internet's Biggest Debates" at bounding box center [344, 121] width 262 height 7
paste textarea "Agree to Disagree C11 60: Eps 14, 27, 33"
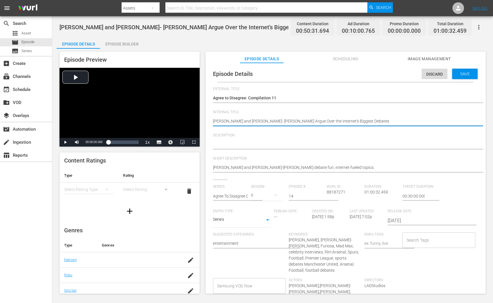
type textarea "Agree to Disagree C11 60: Eps 14, 27, 33"
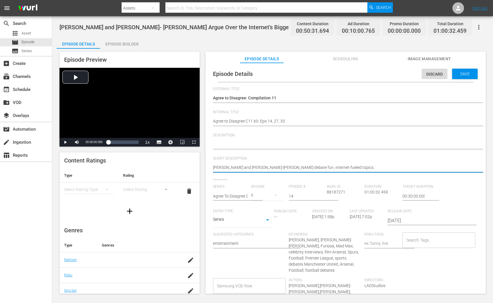
drag, startPoint x: 342, startPoint y: 166, endPoint x: 212, endPoint y: 165, distance: 129.9
drag, startPoint x: 213, startPoint y: 168, endPoint x: 282, endPoint y: 167, distance: 68.5
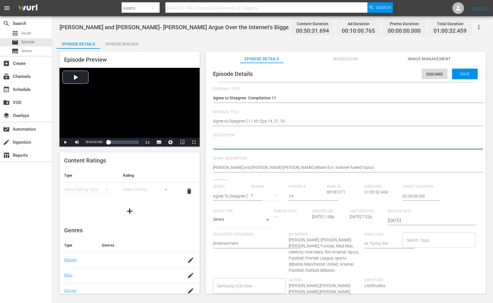
paste textarea "Chris Hemsworth and Anya Taylor-Joy"
type textarea "Chris Hemsworth and Anya Taylor-Joy"
type textarea "Chris Hemsworth and Anya Taylor-Joy |"
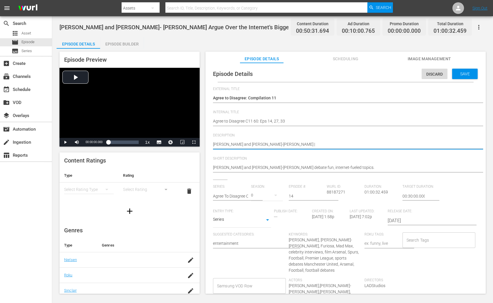
type textarea "Chris Hemsworth and Anya Taylor-Joy |"
paste textarea "Bhavs tells Manchester United fan Saeed"
type textarea "Chris Hemsworth and Anya Taylor-Joy | Bhavs tells Manchester United fan Saeed"
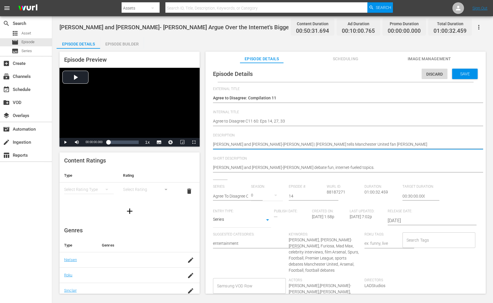
drag, startPoint x: 295, startPoint y: 144, endPoint x: 344, endPoint y: 145, distance: 49.0
click at [344, 145] on textarea "Chris Hemsworth and Anya Taylor-Joy | Flav and Ty | Bhavs and Saeed" at bounding box center [344, 145] width 262 height 7
type textarea "Chris Hemsworth and Anya Taylor-Joy | Bhavs a Saeed"
type textarea "Chris Hemsworth and Anya Taylor-Joy | Bhavs an Saeed"
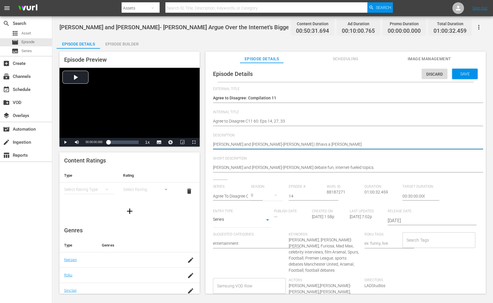
type textarea "Chris Hemsworth and Anya Taylor-Joy | Bhavs an Saeed"
type textarea "Chris Hemsworth and Anya Taylor-Joy | Bhavs and Saeed"
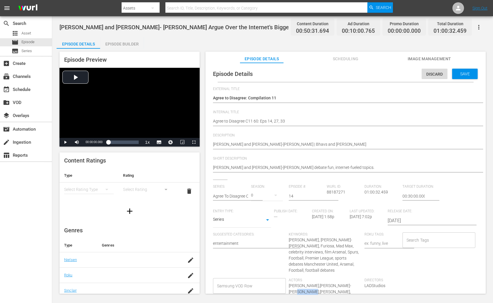
drag, startPoint x: 295, startPoint y: 291, endPoint x: 307, endPoint y: 292, distance: 12.5
click at [307, 292] on span "Chris Hemsworth,Anya Taylor-Joy,Flav,Ty,Saeed,Bhavs" at bounding box center [320, 292] width 62 height 17
copy span "Flav,Ty,"
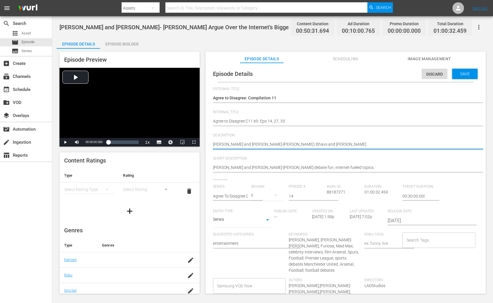
paste textarea "Flav,Ty,"
type textarea "Chris Hemsworth and Anya Taylor-Joy | Flav,Ty,Bhavs and Saeed"
type textarea "Chris Hemsworth and Anya Taylor-Joy | Flav,TyBhavs and Saeed"
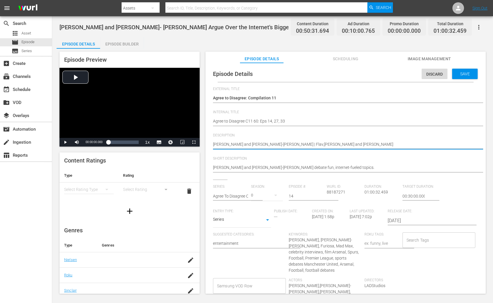
type textarea "Chris Hemsworth and Anya Taylor-Joy | Flav,TBhavs and Saeed"
type textarea "Chris Hemsworth and Anya Taylor-Joy | Flav,Bhavs and Saeed"
type textarea "Chris Hemsworth and Anya Taylor-Joy | FlavBhavs and Saeed"
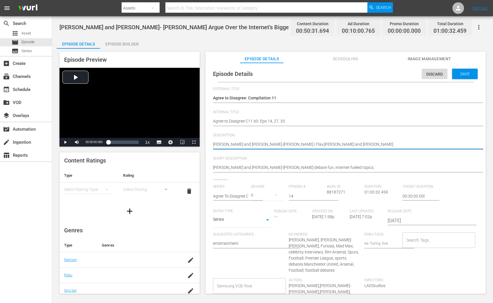
type textarea "Chris Hemsworth and Anya Taylor-Joy | FlavBhavs and Saeed"
type textarea "Chris Hemsworth and Anya Taylor-Joy | Flav Bhavs and Saeed"
type textarea "Chris Hemsworth and Anya Taylor-Joy | Flav aBhavs and Saeed"
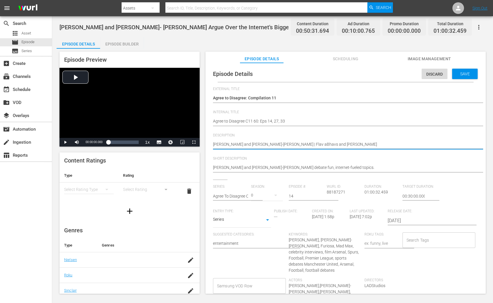
type textarea "Chris Hemsworth and Anya Taylor-Joy | Flav anBhavs and Saeed"
type textarea "Chris Hemsworth and Anya Taylor-Joy | Flav andBhavs and Saeed"
type textarea "Chris Hemsworth and Anya Taylor-Joy | Flav and Bhavs and Saeed"
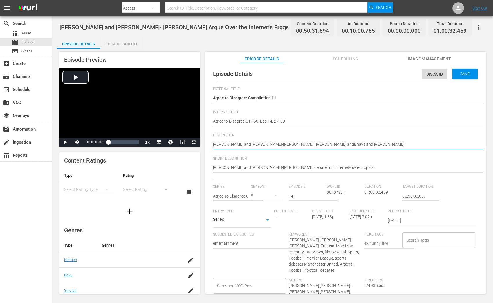
type textarea "Chris Hemsworth and Anya Taylor-Joy | Flav and Bhavs and Saeed"
type textarea "Chris Hemsworth and Anya Taylor-Joy | Flav and TBhavs and Saeed"
type textarea "Chris Hemsworth and Anya Taylor-Joy | Flav and TyBhavs and Saeed"
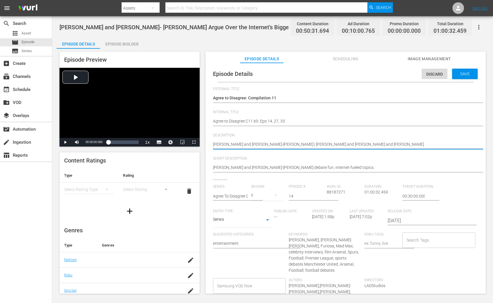
type textarea "Chris Hemsworth and Anya Taylor-Joy | Flav and Ty Bhavs and Saeed"
type textarea "Chris Hemsworth and Anya Taylor-Joy | Flav and Ty |Bhavs and Saeed"
type textarea "Chris Hemsworth and Anya Taylor-Joy | Flav and Ty | Bhavs and Saeed"
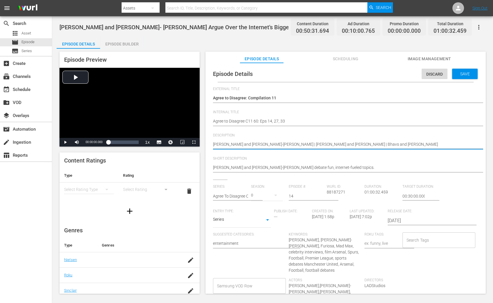
type textarea "Chris Hemsworth and Anya Taylor-Joy | Flav and Ty | Bhavs and Saeed"
click at [470, 72] on span "Save" at bounding box center [464, 74] width 19 height 5
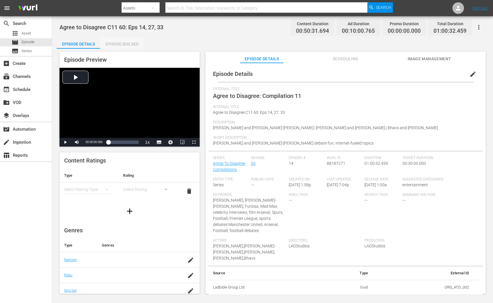
click at [130, 46] on div "Episode Builder" at bounding box center [121, 44] width 43 height 14
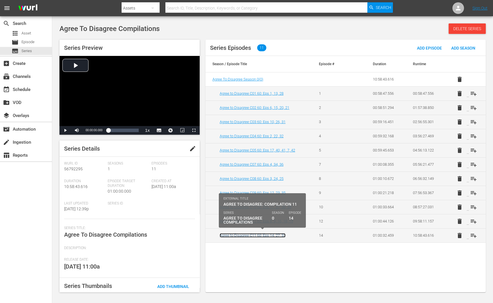
click at [260, 233] on link "Agree to Disagree C11 60: Eps 14, 27, 33" at bounding box center [253, 235] width 66 height 4
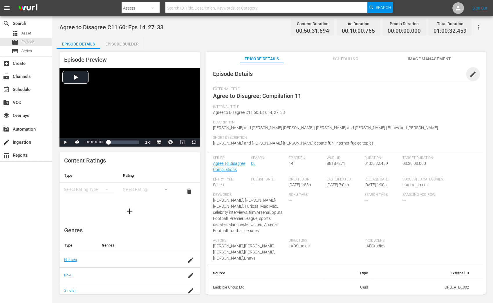
click at [469, 76] on span "edit" at bounding box center [472, 74] width 7 height 7
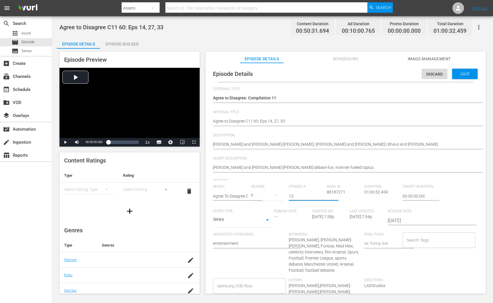
click at [319, 198] on input "13" at bounding box center [306, 196] width 35 height 14
click at [319, 198] on input "12" at bounding box center [306, 196] width 35 height 14
type input "11"
click at [319, 198] on input "11" at bounding box center [306, 196] width 35 height 14
click at [465, 71] on div "Save" at bounding box center [465, 74] width 26 height 10
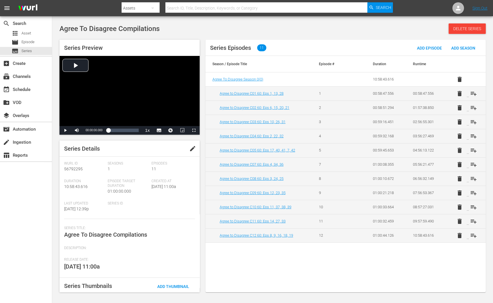
click at [358, 279] on div "Series Episodes 11 Add Episode Add Season Season / Episode Title Episode # Dura…" at bounding box center [345, 166] width 280 height 253
